Goal: Information Seeking & Learning: Understand process/instructions

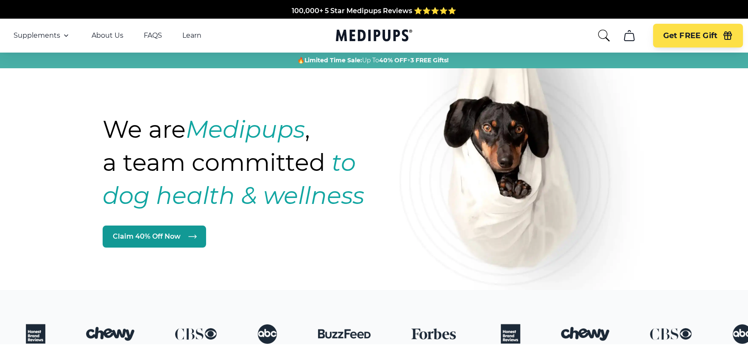
click at [631, 33] on icon "cart" at bounding box center [630, 36] width 14 height 14
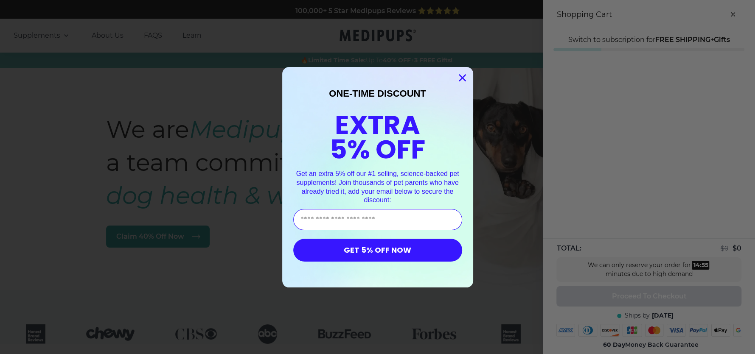
click at [455, 81] on circle "Close dialog" at bounding box center [462, 77] width 14 height 14
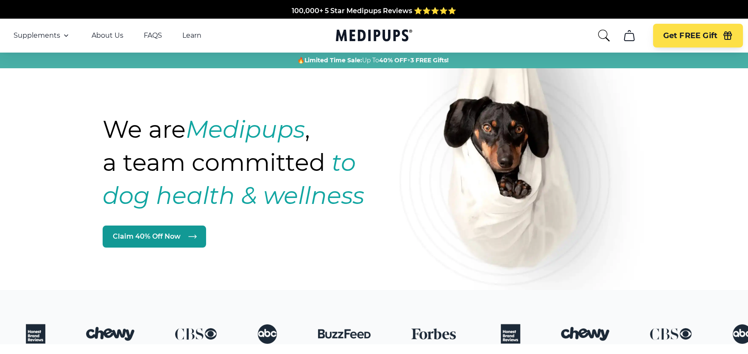
click at [601, 36] on icon "search" at bounding box center [604, 36] width 14 height 14
click at [636, 36] on icon "cart" at bounding box center [630, 36] width 14 height 14
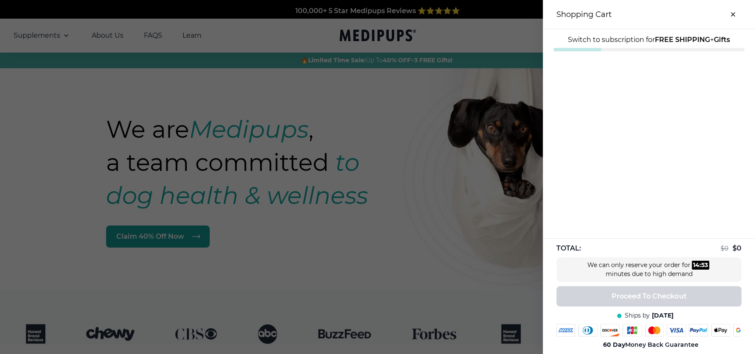
click at [730, 14] on button "close-cart" at bounding box center [732, 14] width 17 height 17
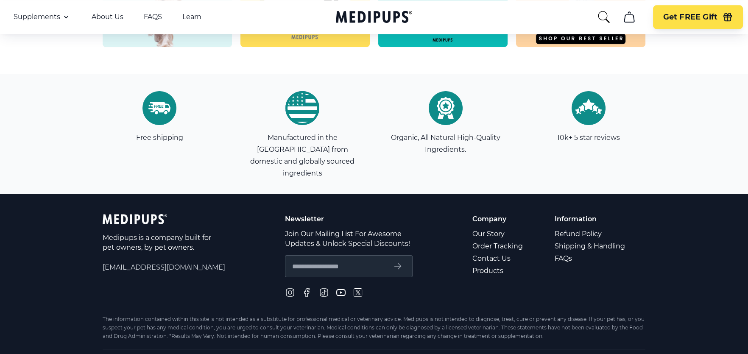
scroll to position [2459, 0]
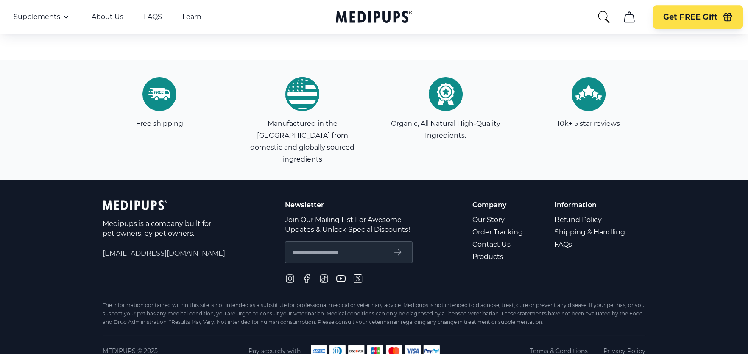
click at [563, 214] on link "Refund Policy" at bounding box center [591, 220] width 72 height 12
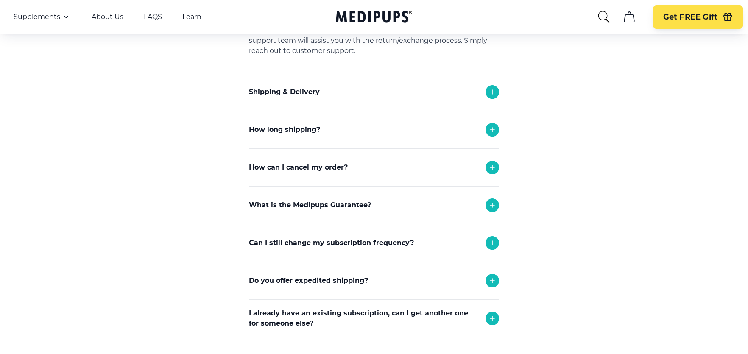
scroll to position [347, 0]
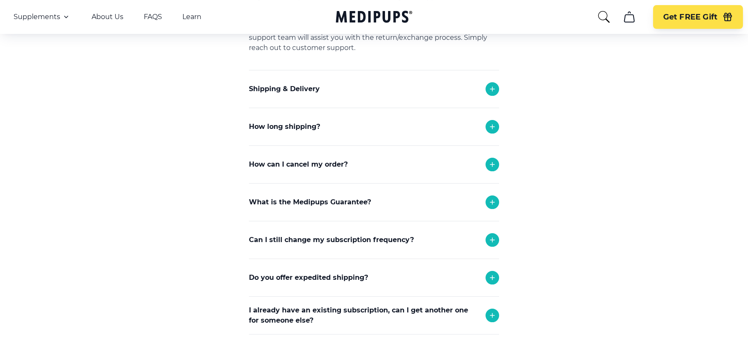
click at [323, 165] on p "How can I cancel my order?" at bounding box center [298, 165] width 99 height 10
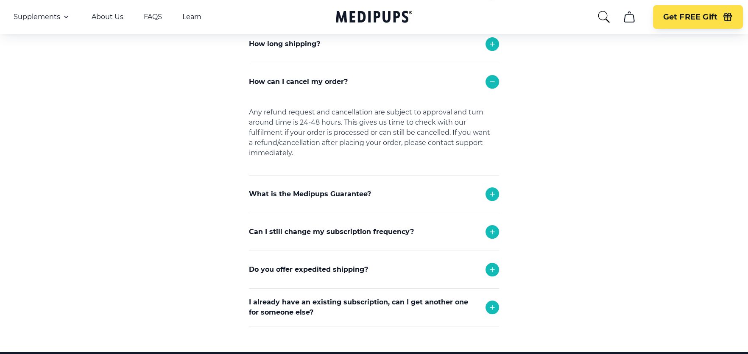
scroll to position [432, 0]
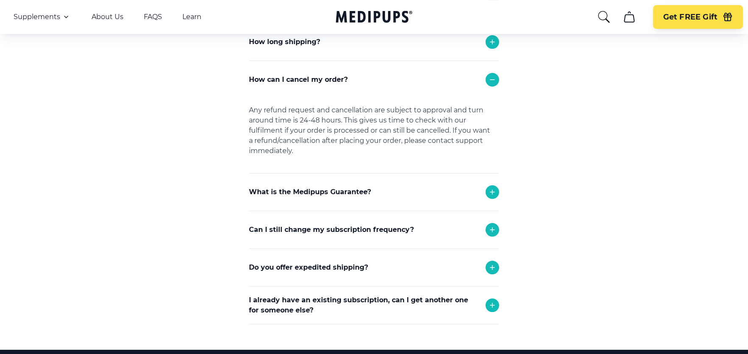
click at [387, 200] on div "What is the Medipups Guarantee?" at bounding box center [374, 192] width 250 height 37
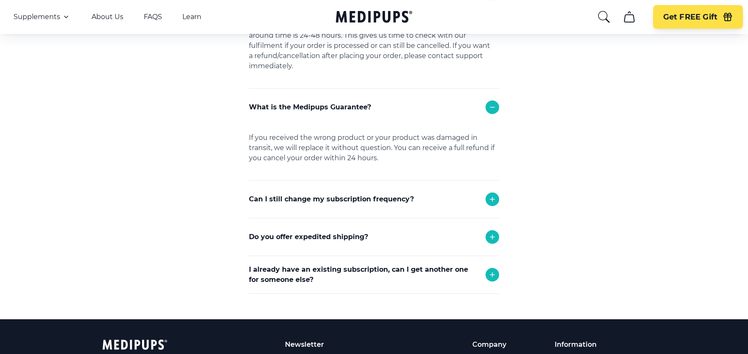
scroll to position [601, 0]
